Goal: Information Seeking & Learning: Check status

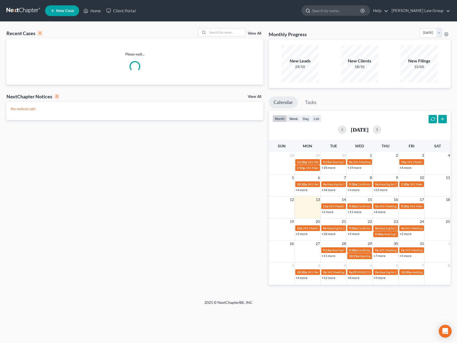
click at [344, 9] on input "search" at bounding box center [336, 11] width 49 height 10
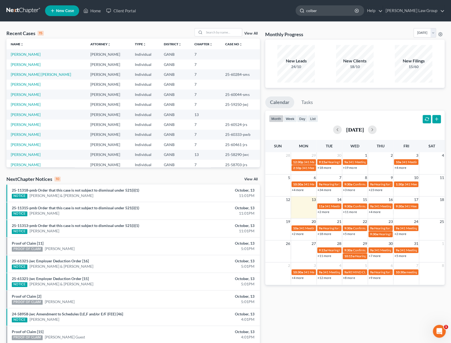
type input "colbert"
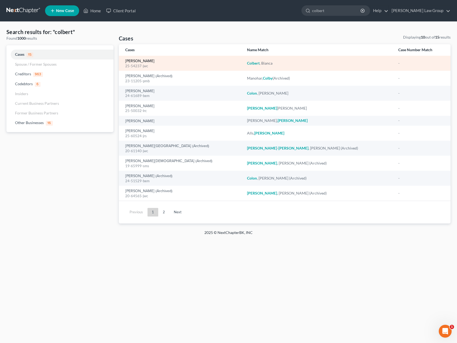
click at [138, 62] on link "[PERSON_NAME]" at bounding box center [139, 61] width 29 height 4
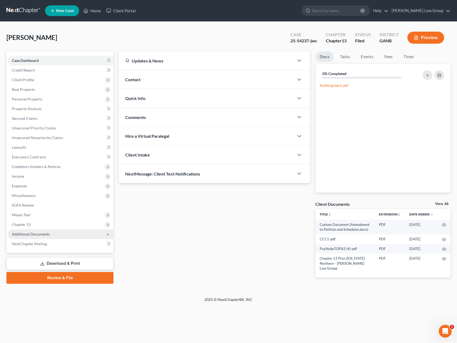
click at [47, 231] on span "Additional Documents" at bounding box center [61, 234] width 106 height 10
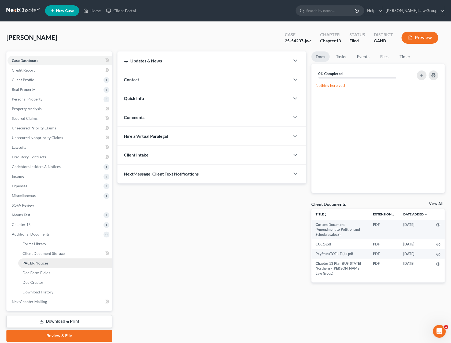
click at [56, 263] on link "PACER Notices" at bounding box center [65, 263] width 94 height 10
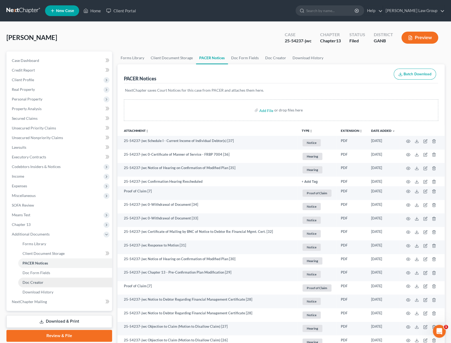
click at [37, 282] on span "Doc Creator" at bounding box center [33, 282] width 21 height 5
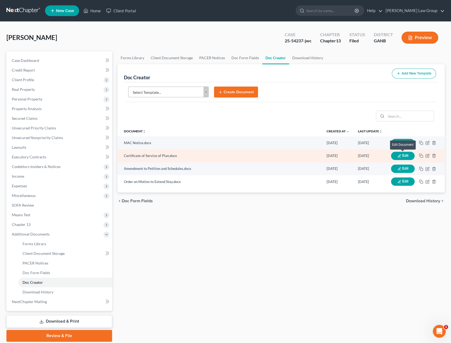
click at [412, 158] on button "Edit" at bounding box center [403, 156] width 24 height 8
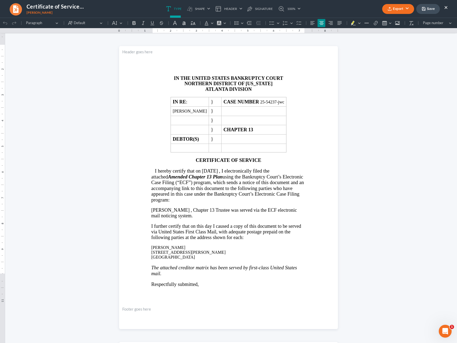
click at [213, 174] on span "07/15/2025" at bounding box center [210, 171] width 16 height 6
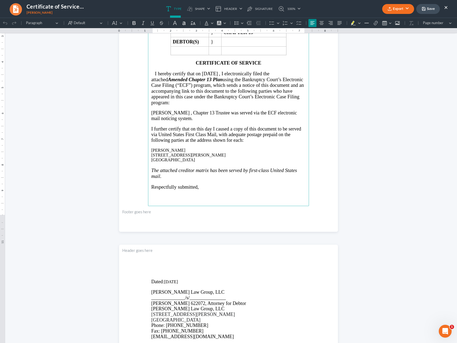
scroll to position [137, 0]
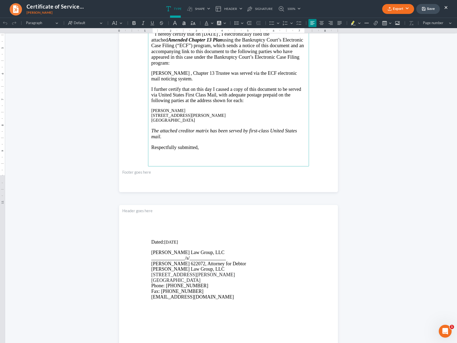
click at [167, 245] on p "Dated: 07/15/2025" at bounding box center [228, 242] width 154 height 6
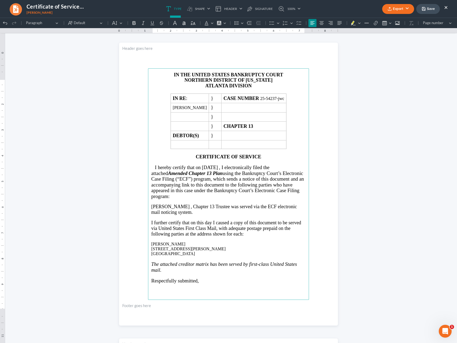
scroll to position [0, 0]
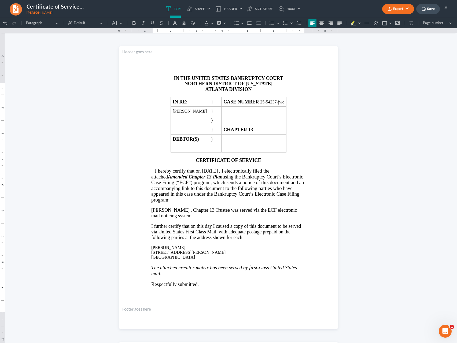
click at [407, 9] on button "Export" at bounding box center [398, 9] width 32 height 10
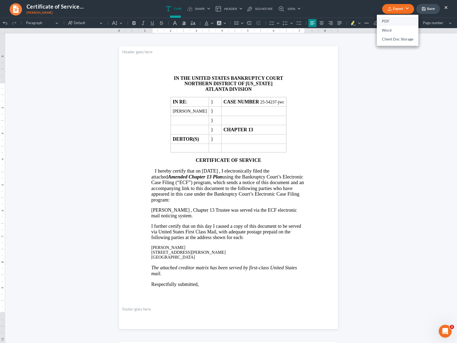
click at [395, 20] on link "PDF" at bounding box center [398, 21] width 42 height 9
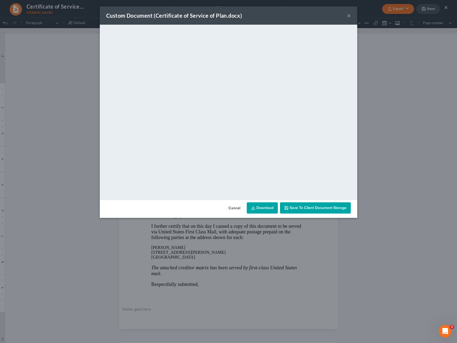
click at [262, 208] on link "Download" at bounding box center [262, 207] width 31 height 11
click at [235, 207] on button "Cancel" at bounding box center [234, 208] width 20 height 11
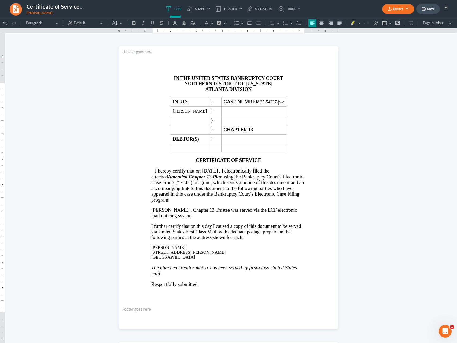
click at [446, 7] on button "×" at bounding box center [446, 7] width 4 height 6
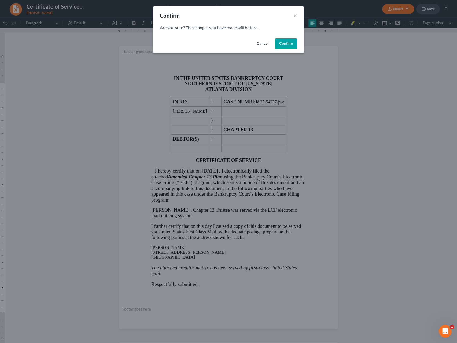
click at [261, 45] on button "Cancel" at bounding box center [262, 43] width 20 height 11
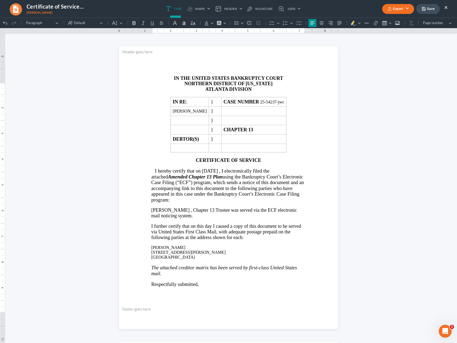
click at [445, 9] on button "×" at bounding box center [446, 7] width 4 height 6
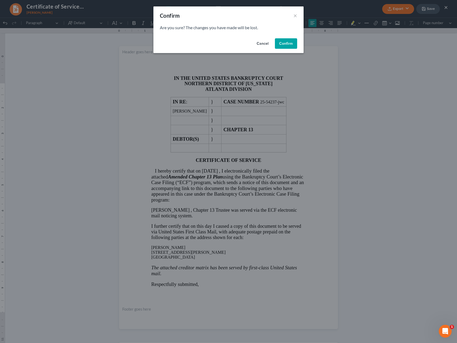
click at [285, 45] on button "Confirm" at bounding box center [286, 43] width 22 height 11
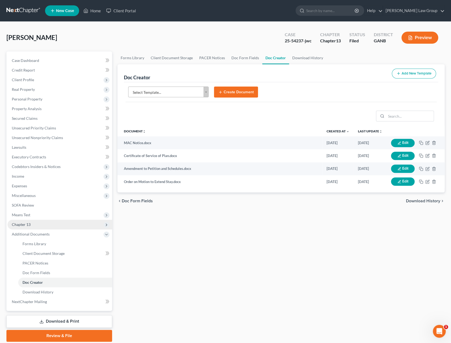
click at [27, 222] on span "Chapter 13" at bounding box center [21, 224] width 19 height 5
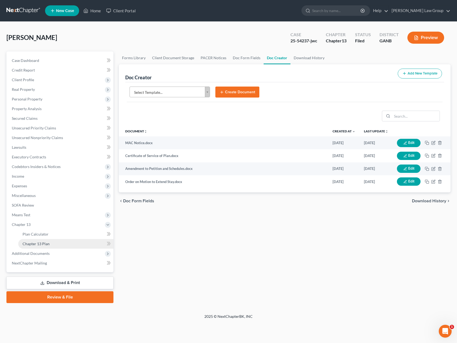
drag, startPoint x: 43, startPoint y: 244, endPoint x: 54, endPoint y: 241, distance: 11.1
click at [43, 244] on span "Chapter 13 Plan" at bounding box center [36, 244] width 27 height 5
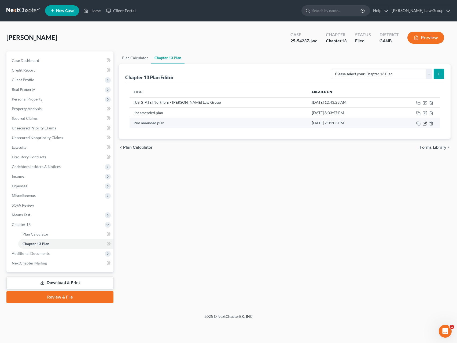
click at [424, 125] on icon "button" at bounding box center [424, 123] width 4 height 4
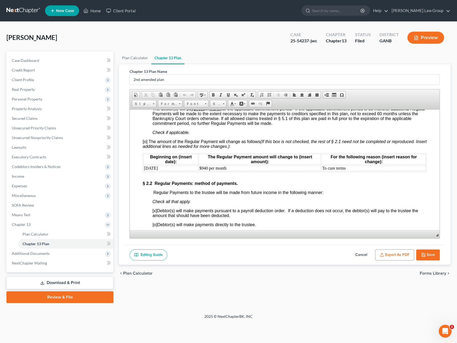
scroll to position [513, 0]
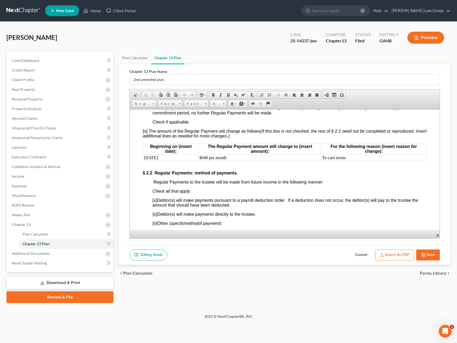
click at [144, 138] on span "[o] The amount of the Regular Payment will change as follows (If this box is no…" at bounding box center [285, 133] width 284 height 9
click at [425, 254] on button "Save" at bounding box center [428, 255] width 24 height 11
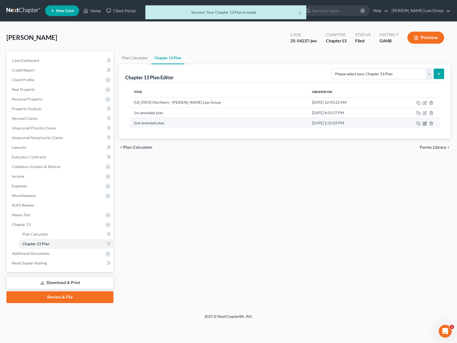
click at [424, 124] on icon "button" at bounding box center [424, 123] width 4 height 4
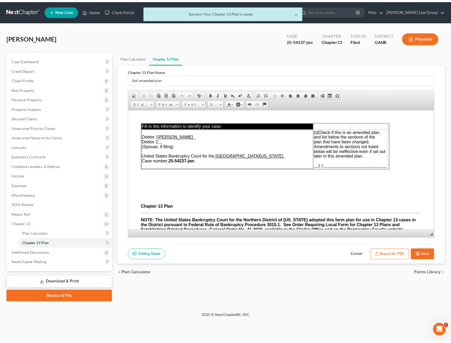
scroll to position [0, 0]
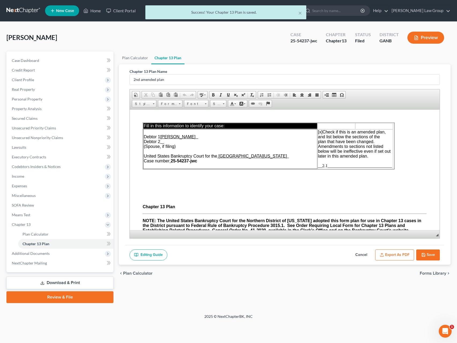
click at [387, 256] on button "Export as PDF" at bounding box center [394, 255] width 39 height 11
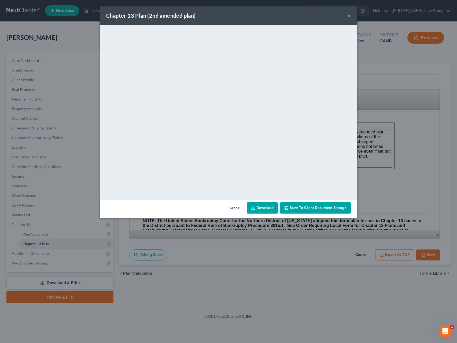
click at [262, 210] on link "Download" at bounding box center [262, 207] width 31 height 11
click at [349, 15] on button "×" at bounding box center [349, 15] width 4 height 6
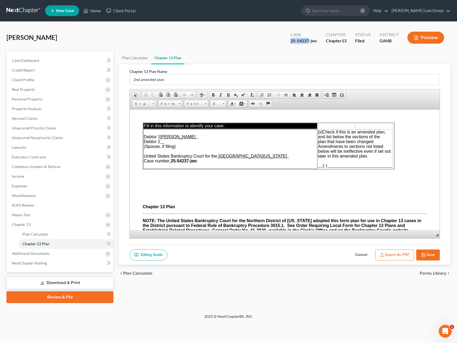
drag, startPoint x: 309, startPoint y: 42, endPoint x: 288, endPoint y: 41, distance: 21.2
click at [288, 41] on div "Case 25-54237-jwc" at bounding box center [303, 38] width 35 height 16
copy div "25-54237"
drag, startPoint x: 334, startPoint y: 13, endPoint x: 342, endPoint y: 13, distance: 8.1
click at [334, 13] on input "search" at bounding box center [336, 11] width 49 height 10
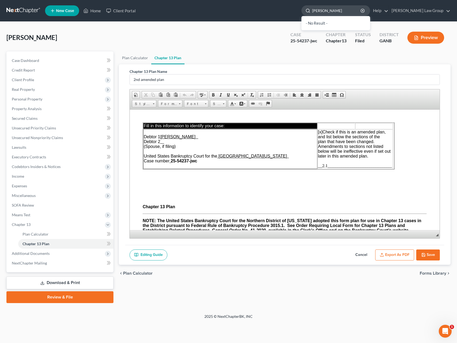
type input "[PERSON_NAME]"
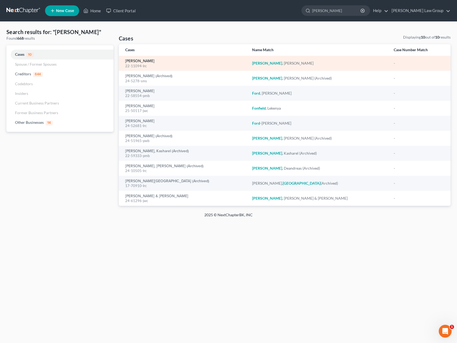
click at [144, 63] on link "[PERSON_NAME]" at bounding box center [139, 61] width 29 height 4
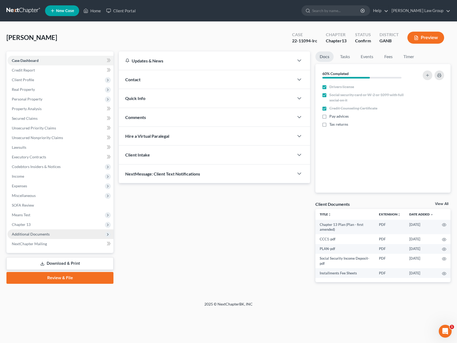
click at [47, 233] on span "Additional Documents" at bounding box center [31, 234] width 38 height 5
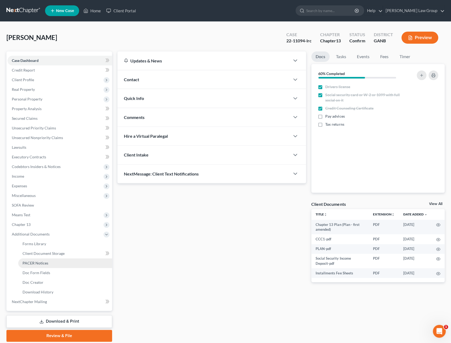
click at [61, 261] on link "PACER Notices" at bounding box center [65, 263] width 94 height 10
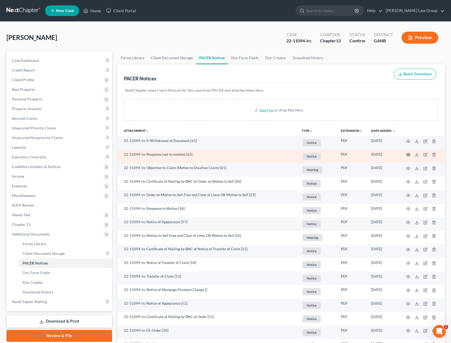
click at [408, 154] on circle "button" at bounding box center [407, 154] width 1 height 1
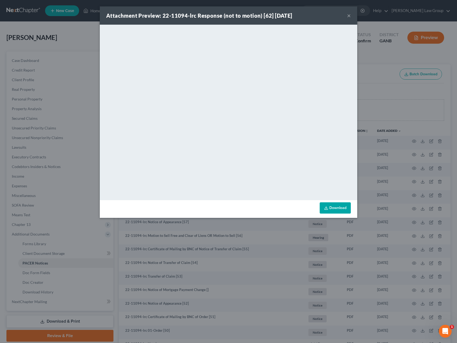
click at [348, 16] on button "×" at bounding box center [349, 15] width 4 height 6
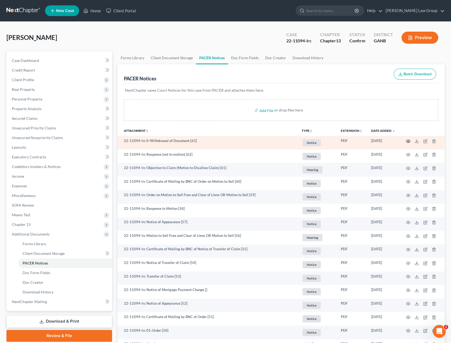
click at [408, 142] on icon "button" at bounding box center [408, 141] width 4 height 4
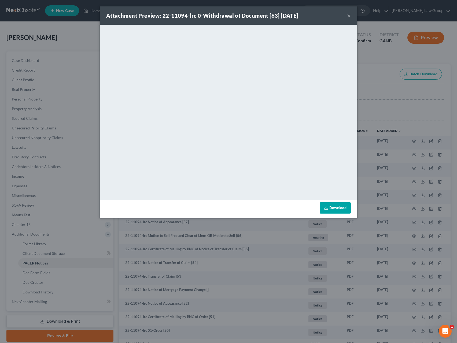
click at [351, 16] on div "Attachment Preview: 22-11094-lrc 0-Withdrawal of Document [63] 09/30/2025 ×" at bounding box center [228, 15] width 257 height 18
click at [349, 15] on button "×" at bounding box center [349, 15] width 4 height 6
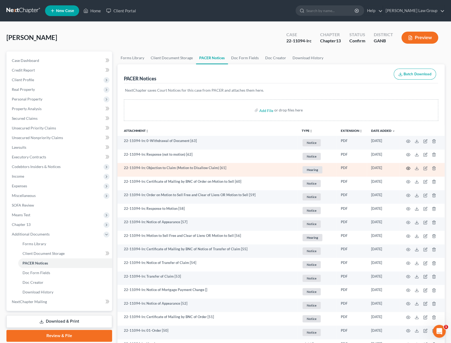
click at [407, 168] on icon "button" at bounding box center [408, 168] width 4 height 4
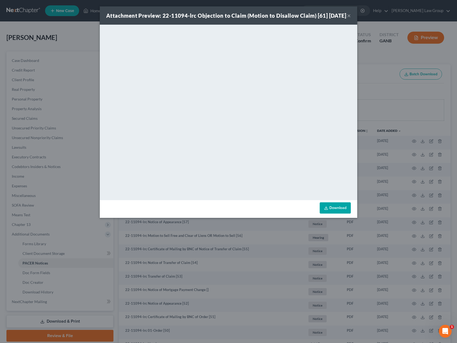
click at [348, 19] on button "×" at bounding box center [349, 15] width 4 height 6
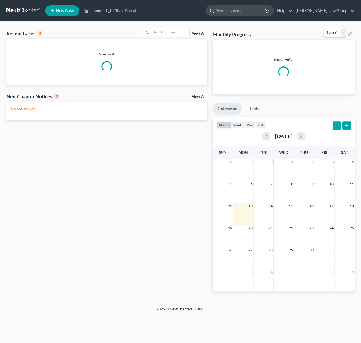
click at [262, 13] on input "search" at bounding box center [240, 11] width 49 height 10
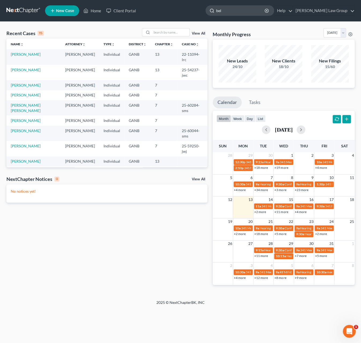
type input "bell"
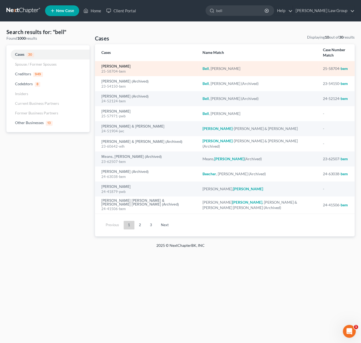
click at [114, 67] on link "[PERSON_NAME]" at bounding box center [115, 67] width 29 height 4
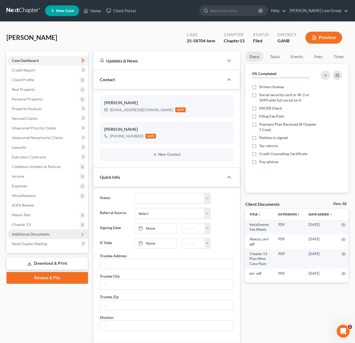
click at [45, 232] on span "Additional Documents" at bounding box center [31, 234] width 38 height 5
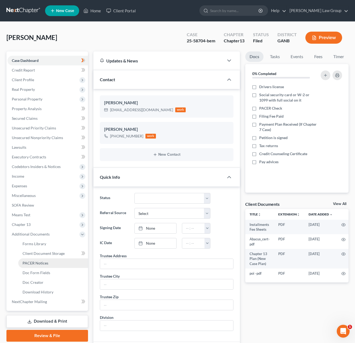
click at [51, 264] on link "PACER Notices" at bounding box center [53, 263] width 70 height 10
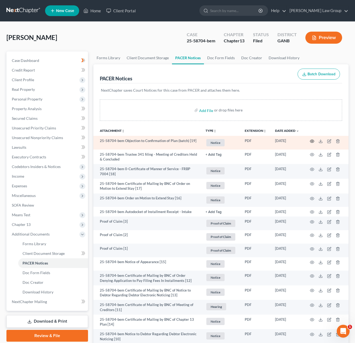
click at [313, 141] on icon "button" at bounding box center [312, 141] width 4 height 4
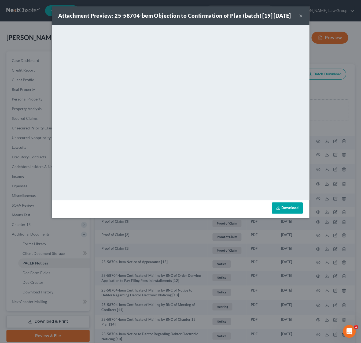
click at [302, 19] on button "×" at bounding box center [301, 15] width 4 height 6
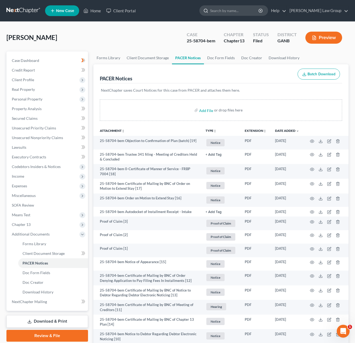
click at [253, 9] on input "search" at bounding box center [234, 11] width 49 height 10
type input "[PERSON_NAME]"
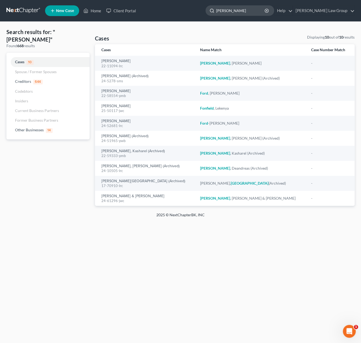
click at [249, 13] on input "[PERSON_NAME]" at bounding box center [240, 11] width 49 height 10
drag, startPoint x: 253, startPoint y: 12, endPoint x: 223, endPoint y: 8, distance: 30.1
click at [223, 8] on input "[PERSON_NAME]" at bounding box center [240, 11] width 49 height 10
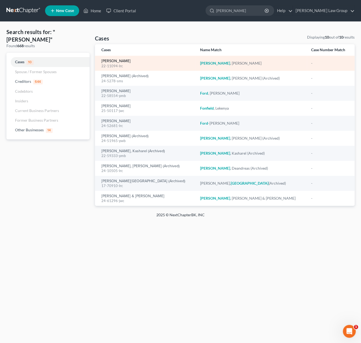
click at [114, 62] on link "[PERSON_NAME]" at bounding box center [115, 61] width 29 height 4
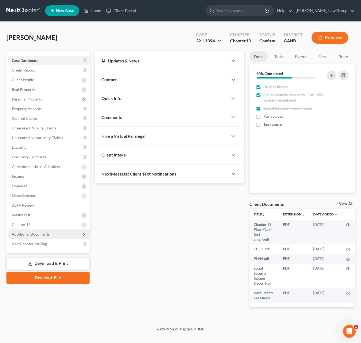
click at [34, 236] on span "Additional Documents" at bounding box center [49, 234] width 82 height 10
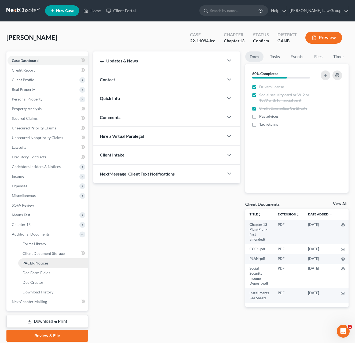
click at [39, 264] on span "PACER Notices" at bounding box center [36, 263] width 26 height 5
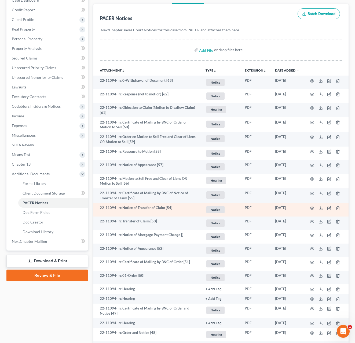
scroll to position [62, 0]
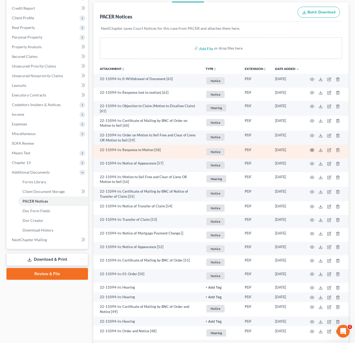
click at [313, 150] on icon "button" at bounding box center [312, 150] width 4 height 4
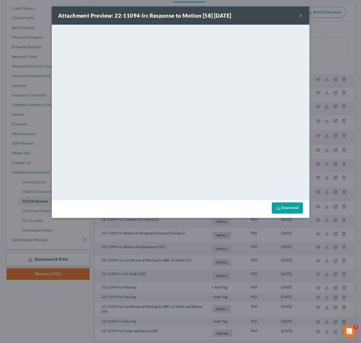
click at [302, 17] on button "×" at bounding box center [301, 15] width 4 height 6
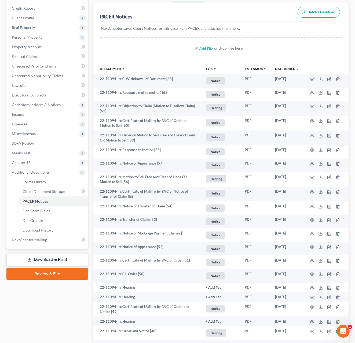
click at [209, 67] on button "TYPE unfold_more" at bounding box center [210, 68] width 11 height 3
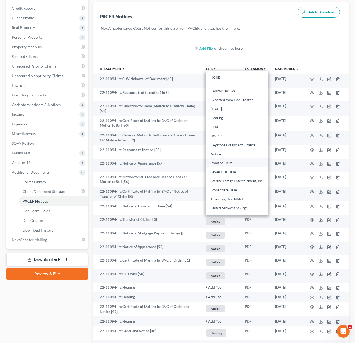
click at [225, 164] on link "Proof of Claim" at bounding box center [236, 163] width 63 height 9
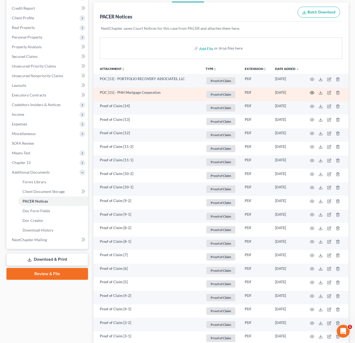
click at [312, 92] on circle "button" at bounding box center [311, 92] width 1 height 1
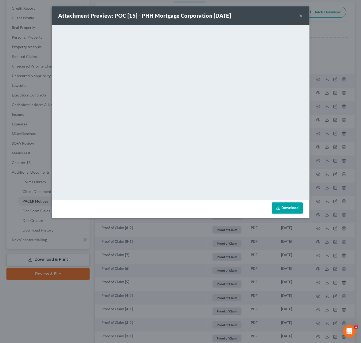
click at [301, 16] on button "×" at bounding box center [301, 15] width 4 height 6
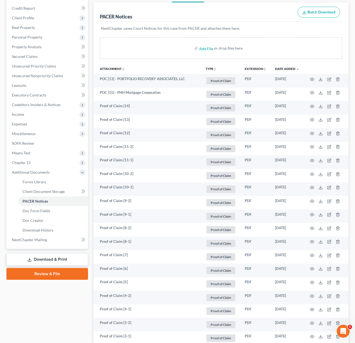
drag, startPoint x: 1, startPoint y: 65, endPoint x: 318, endPoint y: 9, distance: 321.8
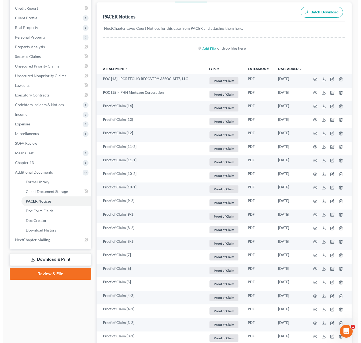
scroll to position [0, 0]
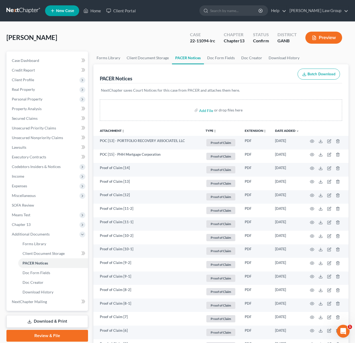
click at [242, 10] on input "search" at bounding box center [234, 11] width 49 height 10
type input "[PERSON_NAME]"
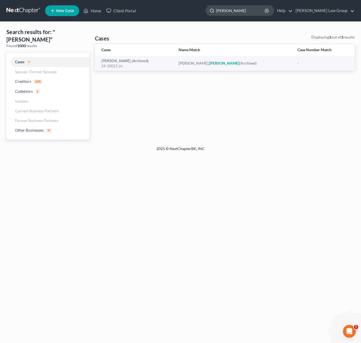
click at [257, 11] on input "[PERSON_NAME]" at bounding box center [240, 11] width 49 height 10
drag, startPoint x: 241, startPoint y: 9, endPoint x: 286, endPoint y: 12, distance: 44.9
click at [241, 9] on input "[PERSON_NAME]" at bounding box center [240, 11] width 49 height 10
type input "[PERSON_NAME]"
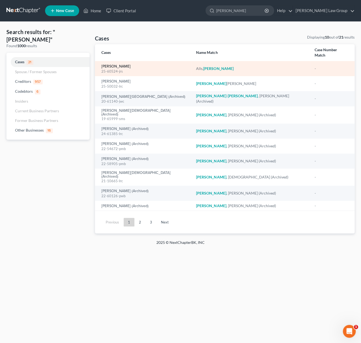
click at [115, 65] on link "[PERSON_NAME]" at bounding box center [115, 67] width 29 height 4
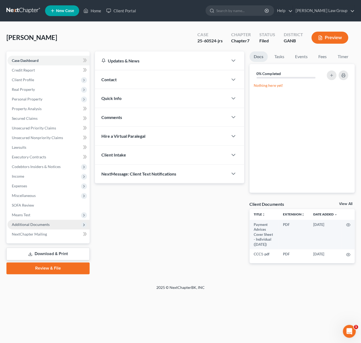
click at [40, 224] on span "Additional Documents" at bounding box center [31, 224] width 38 height 5
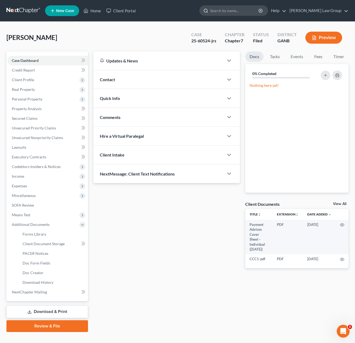
click at [246, 13] on input "search" at bounding box center [234, 11] width 49 height 10
type input "ivy"
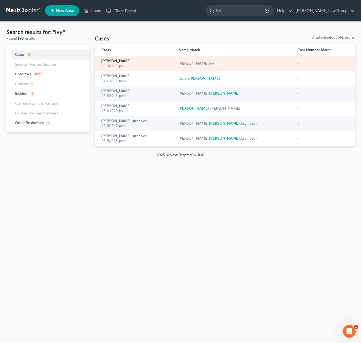
click at [108, 60] on link "[PERSON_NAME]" at bounding box center [115, 61] width 29 height 4
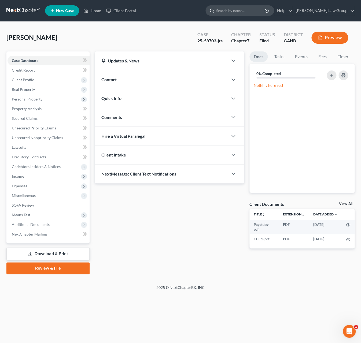
click at [249, 11] on input "search" at bounding box center [240, 11] width 49 height 10
type input "[PERSON_NAME]"
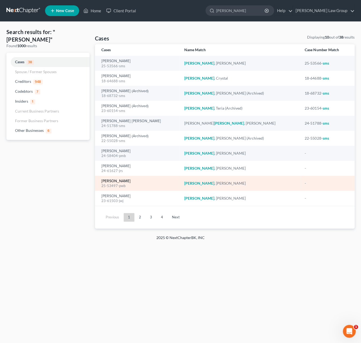
click at [113, 182] on link "[PERSON_NAME]" at bounding box center [115, 181] width 29 height 4
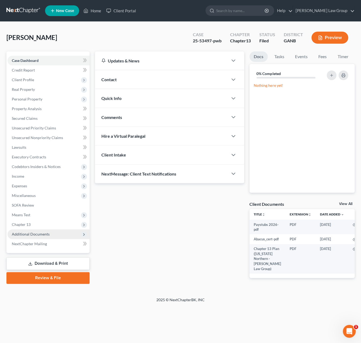
click at [43, 235] on span "Additional Documents" at bounding box center [31, 234] width 38 height 5
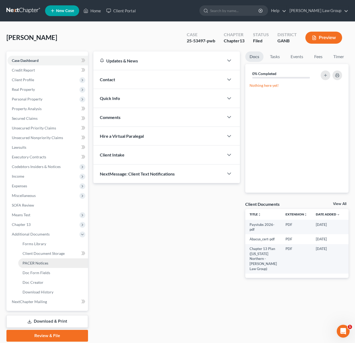
drag, startPoint x: 44, startPoint y: 261, endPoint x: 60, endPoint y: 260, distance: 16.1
click at [44, 261] on span "PACER Notices" at bounding box center [36, 263] width 26 height 5
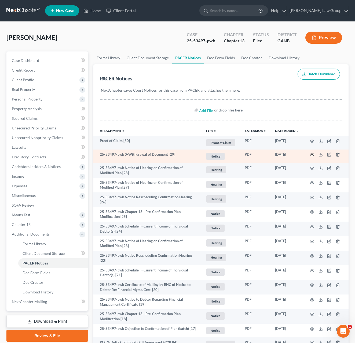
click at [311, 155] on icon "button" at bounding box center [312, 155] width 4 height 4
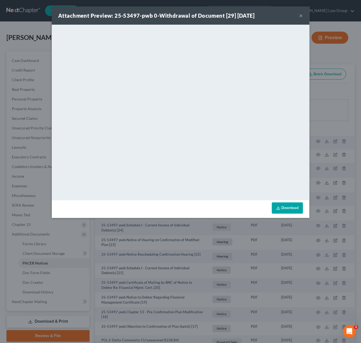
click at [301, 17] on button "×" at bounding box center [301, 15] width 4 height 6
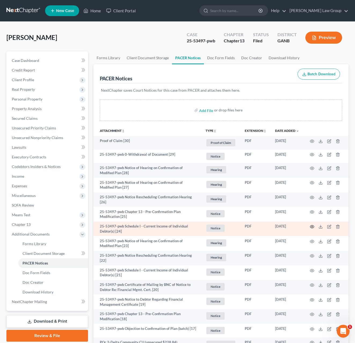
click at [310, 228] on icon "button" at bounding box center [312, 227] width 4 height 4
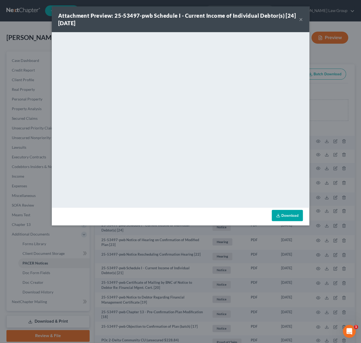
click at [301, 17] on button "×" at bounding box center [301, 19] width 4 height 6
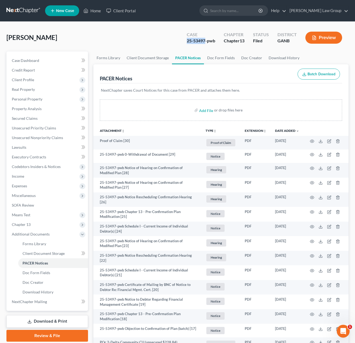
drag, startPoint x: 206, startPoint y: 42, endPoint x: 186, endPoint y: 42, distance: 19.6
click at [186, 42] on div "Case 25-53497-pwb" at bounding box center [200, 38] width 37 height 16
copy div "25-53497"
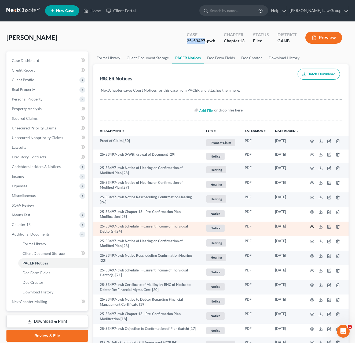
click at [311, 227] on icon "button" at bounding box center [312, 227] width 4 height 4
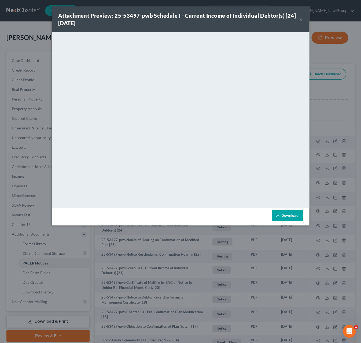
click at [300, 19] on button "×" at bounding box center [301, 19] width 4 height 6
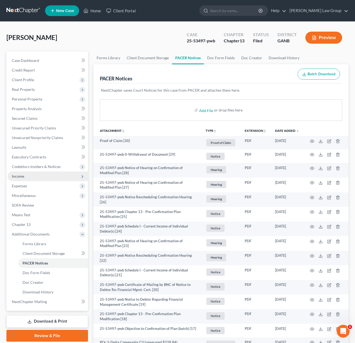
click at [27, 176] on span "Income" at bounding box center [48, 177] width 80 height 10
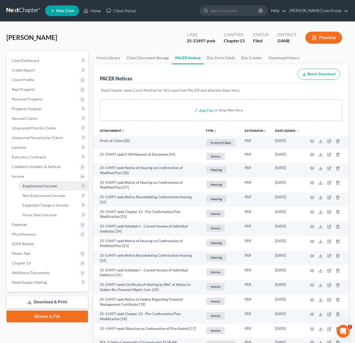
click at [53, 185] on span "Employment Income" at bounding box center [40, 186] width 34 height 5
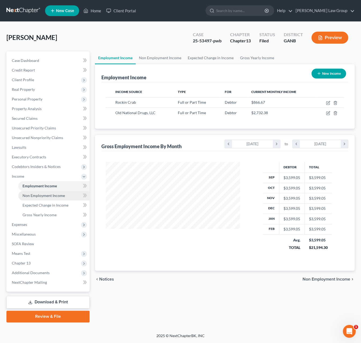
scroll to position [97, 145]
click at [52, 194] on span "Non Employment Income" at bounding box center [44, 195] width 42 height 5
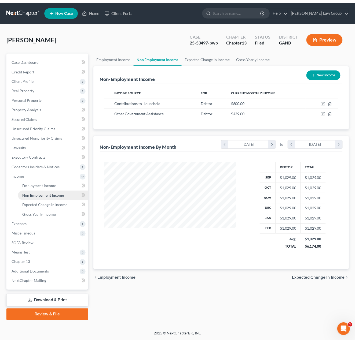
scroll to position [97, 145]
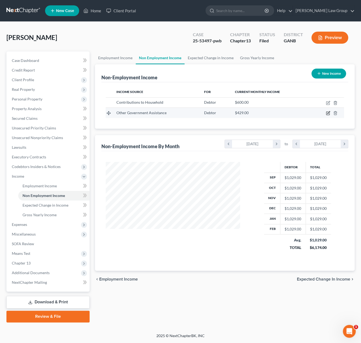
click at [328, 115] on icon "button" at bounding box center [328, 113] width 4 height 4
select select "5"
select select "0"
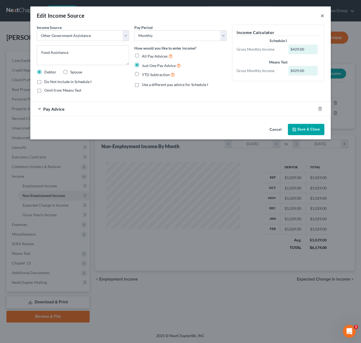
click at [322, 16] on button "×" at bounding box center [322, 15] width 4 height 6
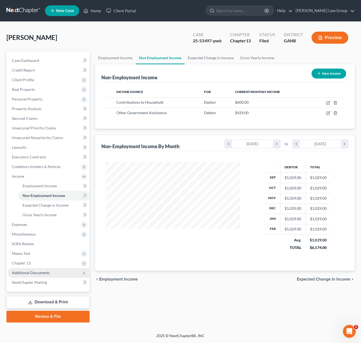
click at [42, 274] on span "Additional Documents" at bounding box center [31, 272] width 38 height 5
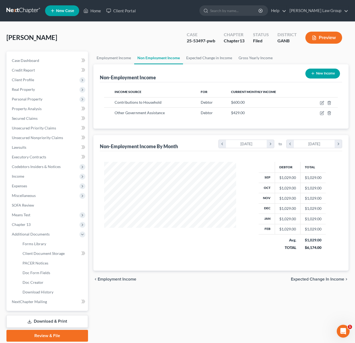
click at [322, 37] on button "Preview" at bounding box center [323, 38] width 37 height 12
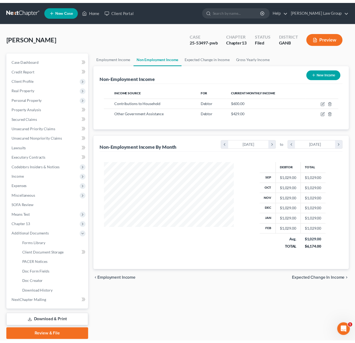
scroll to position [97, 145]
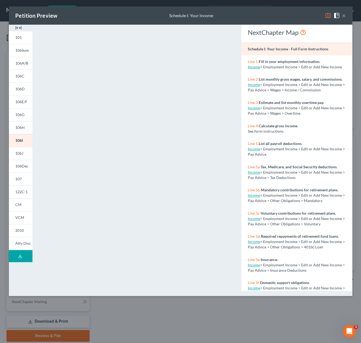
click at [343, 17] on button "×" at bounding box center [344, 15] width 4 height 6
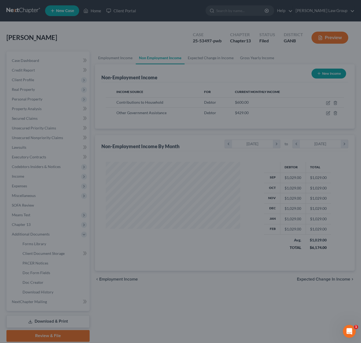
scroll to position [267983, 267938]
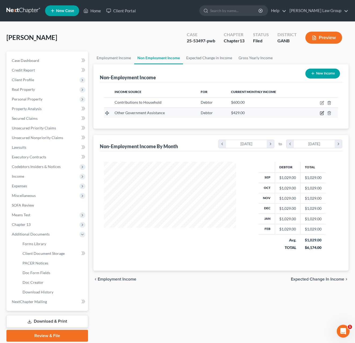
click at [321, 113] on icon "button" at bounding box center [322, 113] width 4 height 4
select select "5"
select select "0"
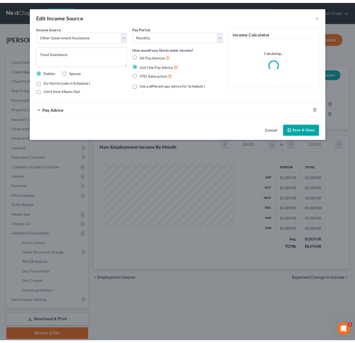
scroll to position [97, 145]
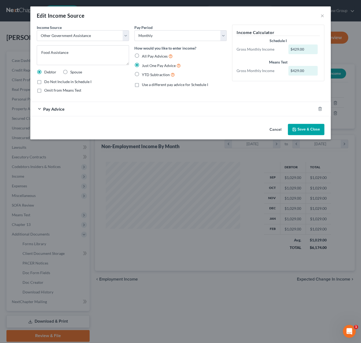
click at [206, 111] on div "Pay Advice" at bounding box center [172, 109] width 285 height 14
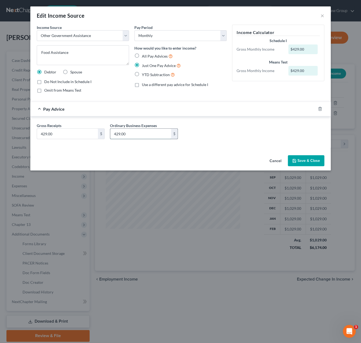
drag, startPoint x: 150, startPoint y: 138, endPoint x: 138, endPoint y: 131, distance: 13.0
click at [138, 131] on input "429.00" at bounding box center [140, 134] width 61 height 10
drag, startPoint x: 137, startPoint y: 134, endPoint x: 99, endPoint y: 134, distance: 38.6
click at [110, 134] on input "429.00" at bounding box center [140, 134] width 61 height 10
type input "0"
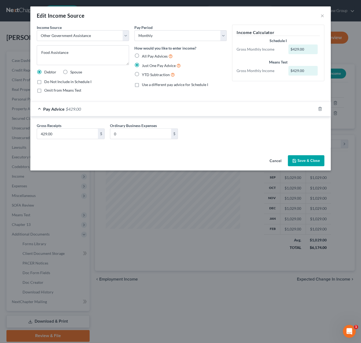
click at [320, 164] on button "Save & Close" at bounding box center [306, 160] width 36 height 11
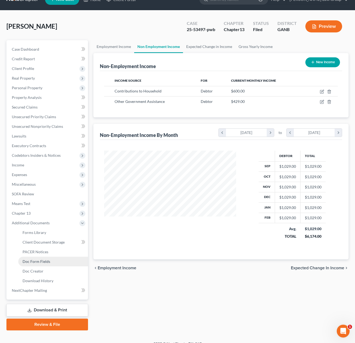
scroll to position [19, 0]
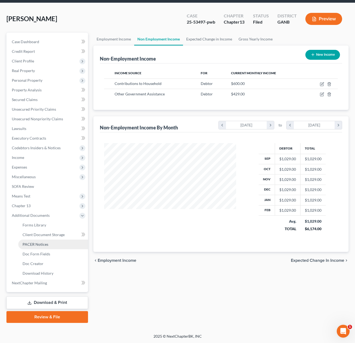
click at [46, 247] on link "PACER Notices" at bounding box center [53, 245] width 70 height 10
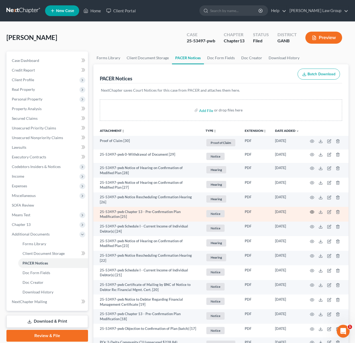
click at [311, 214] on icon "button" at bounding box center [312, 212] width 4 height 4
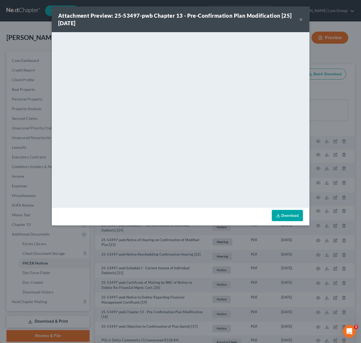
drag, startPoint x: 18, startPoint y: 133, endPoint x: 302, endPoint y: 21, distance: 304.4
click at [302, 21] on button "×" at bounding box center [301, 19] width 4 height 6
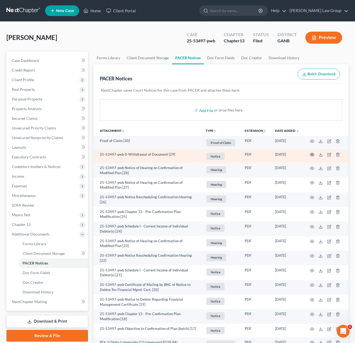
click at [312, 154] on icon "button" at bounding box center [312, 155] width 4 height 4
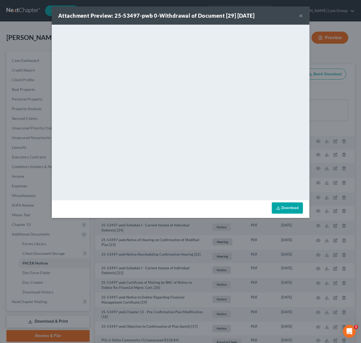
click at [302, 16] on button "×" at bounding box center [301, 15] width 4 height 6
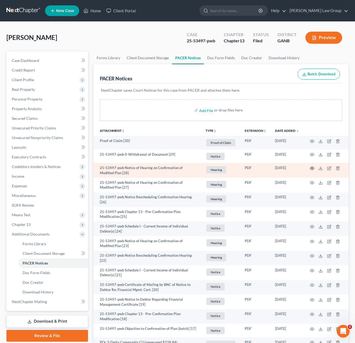
click at [311, 167] on icon "button" at bounding box center [312, 168] width 4 height 4
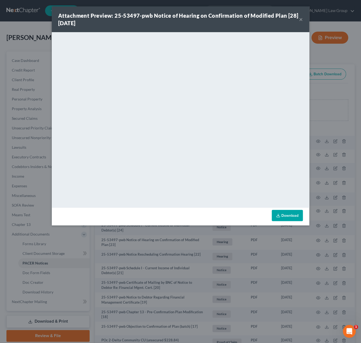
click at [302, 20] on button "×" at bounding box center [301, 19] width 4 height 6
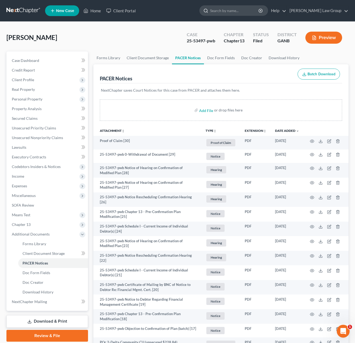
click at [244, 10] on input "search" at bounding box center [234, 11] width 49 height 10
type input "lacey"
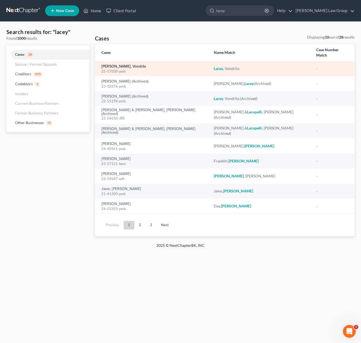
click at [117, 65] on link "[PERSON_NAME], Vondrila" at bounding box center [123, 67] width 45 height 4
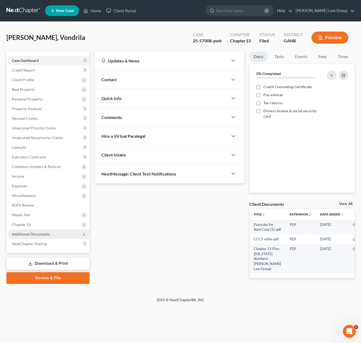
click at [40, 235] on span "Additional Documents" at bounding box center [31, 234] width 38 height 5
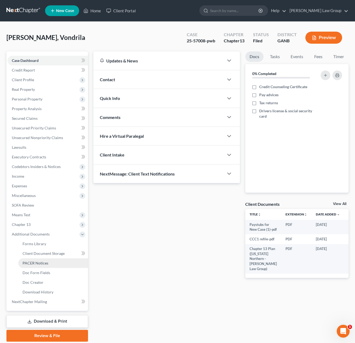
drag, startPoint x: 47, startPoint y: 262, endPoint x: 54, endPoint y: 263, distance: 6.5
click at [47, 262] on span "PACER Notices" at bounding box center [36, 263] width 26 height 5
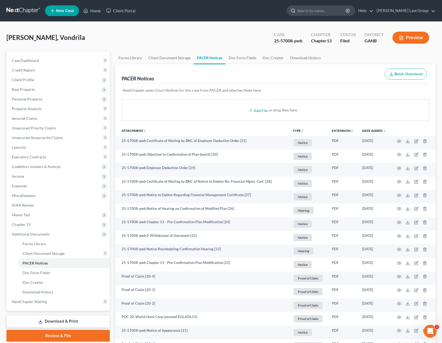
click at [337, 10] on input "search" at bounding box center [322, 11] width 49 height 10
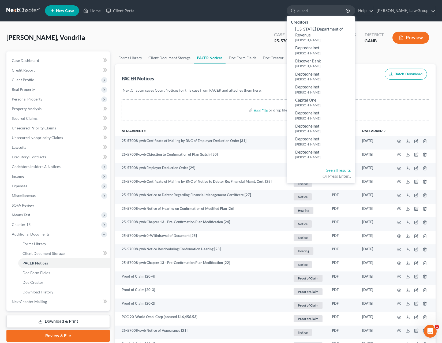
click at [163, 40] on div "Lacey, Vondrila Upgraded Case 25-57008-pwb Chapter Chapter 13 Status Filed Dist…" at bounding box center [220, 39] width 429 height 23
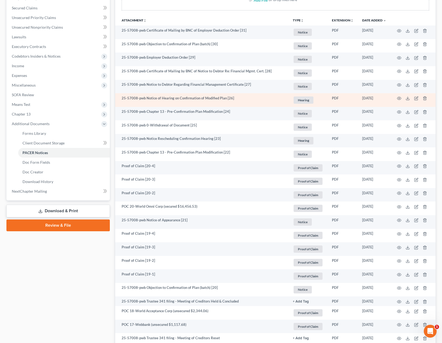
scroll to position [35, 0]
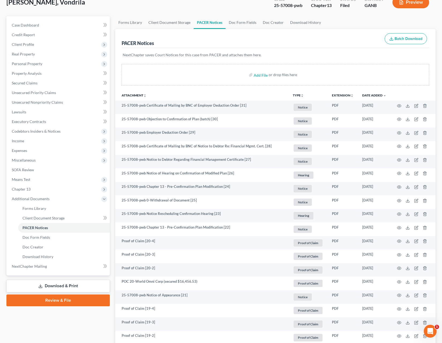
click at [299, 95] on button "TYPE unfold_more" at bounding box center [298, 95] width 11 height 3
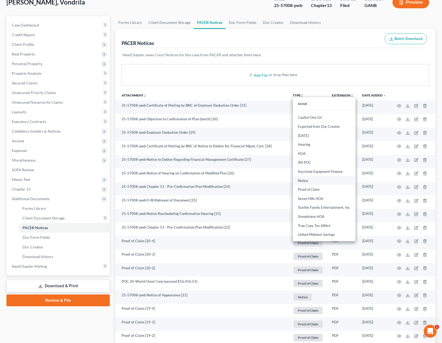
click at [308, 182] on link "Notice" at bounding box center [324, 180] width 63 height 9
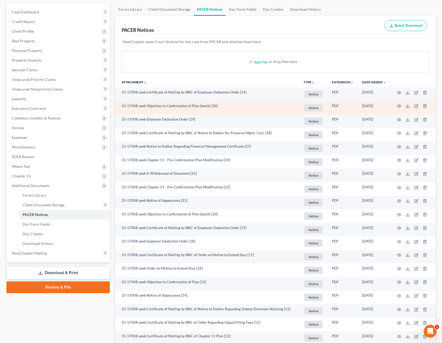
scroll to position [53, 0]
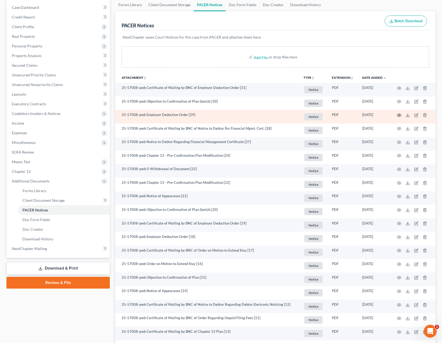
click at [361, 116] on icon "button" at bounding box center [399, 115] width 4 height 4
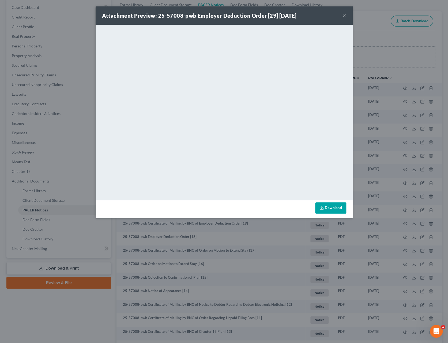
click at [345, 16] on button "×" at bounding box center [345, 15] width 4 height 6
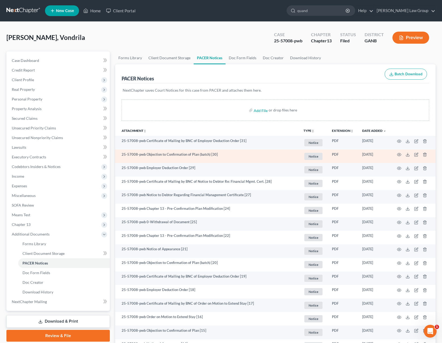
scroll to position [4, 0]
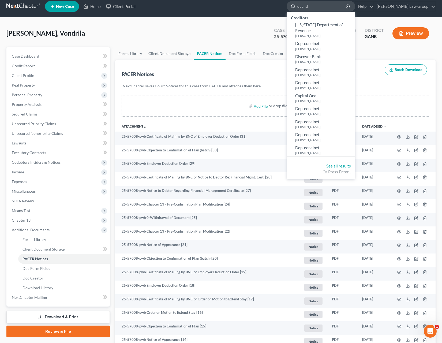
drag, startPoint x: 336, startPoint y: 8, endPoint x: 312, endPoint y: 6, distance: 23.9
click at [312, 6] on input "quand" at bounding box center [322, 6] width 49 height 10
type input "q"
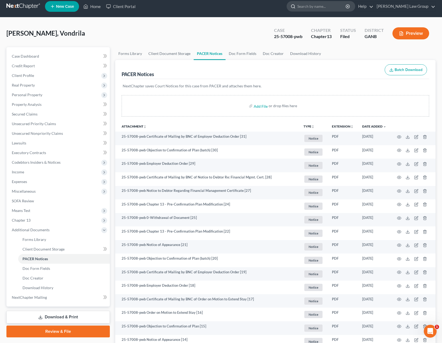
type input "f"
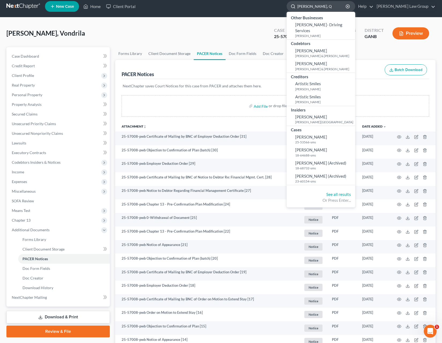
drag, startPoint x: 338, startPoint y: 7, endPoint x: 309, endPoint y: 6, distance: 28.7
click at [309, 6] on input "[PERSON_NAME], Q" at bounding box center [322, 6] width 49 height 10
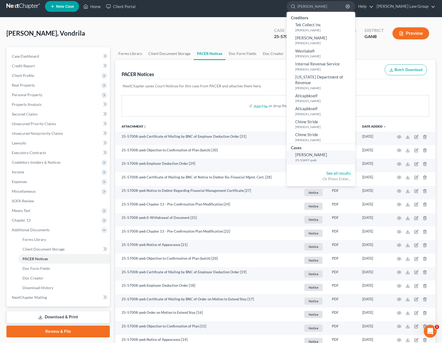
type input "[PERSON_NAME]"
click at [341, 158] on small "25-53497-pwb" at bounding box center [324, 160] width 59 height 5
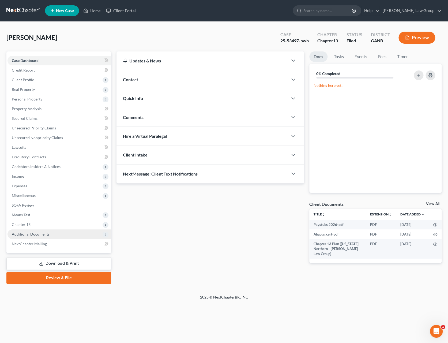
click at [64, 235] on span "Additional Documents" at bounding box center [60, 234] width 104 height 10
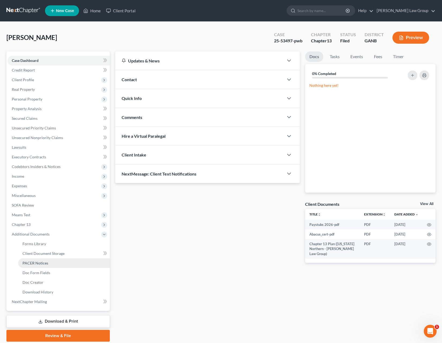
click at [62, 267] on link "PACER Notices" at bounding box center [64, 263] width 92 height 10
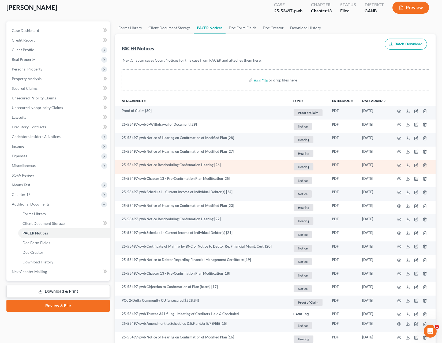
scroll to position [35, 0]
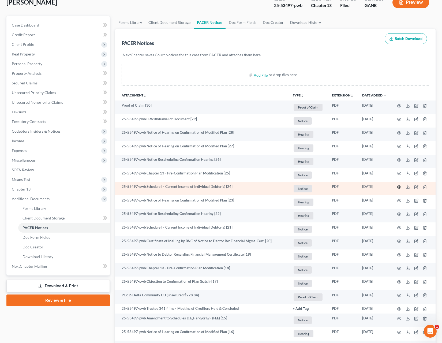
click at [361, 187] on icon "button" at bounding box center [399, 187] width 4 height 4
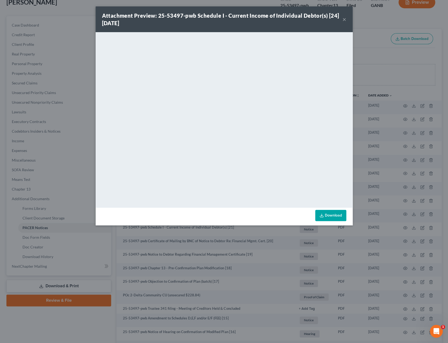
click at [344, 22] on button "×" at bounding box center [345, 19] width 4 height 6
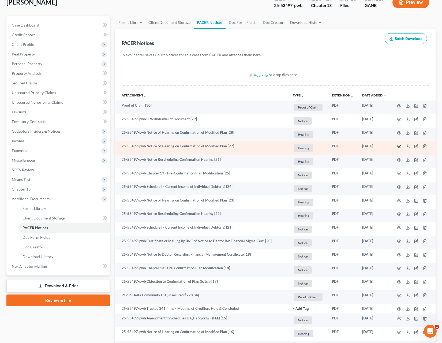
click at [361, 146] on icon "button" at bounding box center [400, 146] width 4 height 3
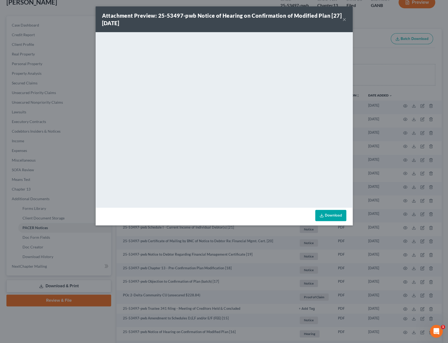
click at [346, 20] on button "×" at bounding box center [345, 19] width 4 height 6
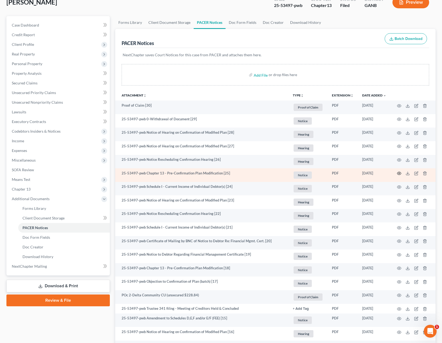
click at [361, 173] on icon "button" at bounding box center [399, 173] width 4 height 4
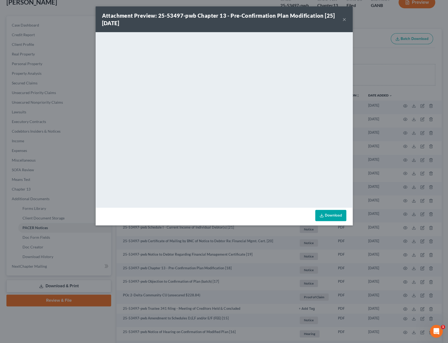
click at [345, 20] on button "×" at bounding box center [345, 19] width 4 height 6
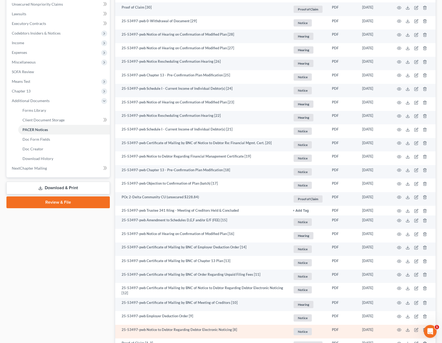
scroll to position [110, 0]
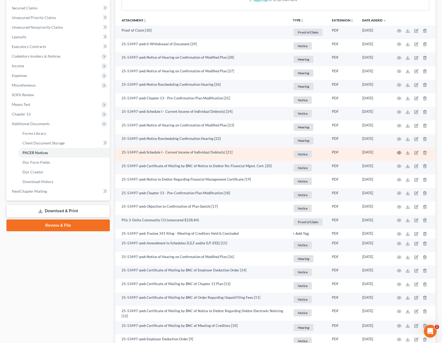
click at [361, 153] on icon "button" at bounding box center [399, 153] width 4 height 4
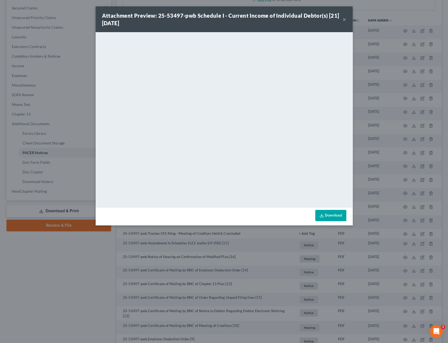
click at [346, 20] on button "×" at bounding box center [345, 19] width 4 height 6
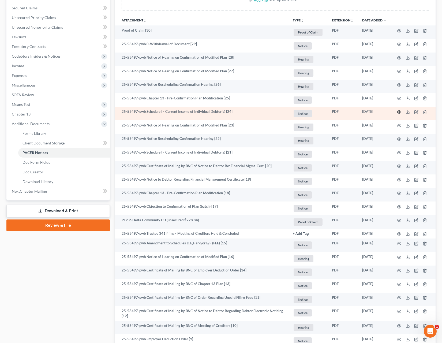
click at [361, 113] on icon "button" at bounding box center [399, 112] width 4 height 4
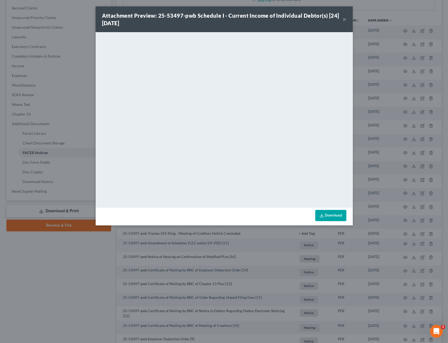
click at [344, 19] on button "×" at bounding box center [345, 19] width 4 height 6
